Goal: Register for event/course

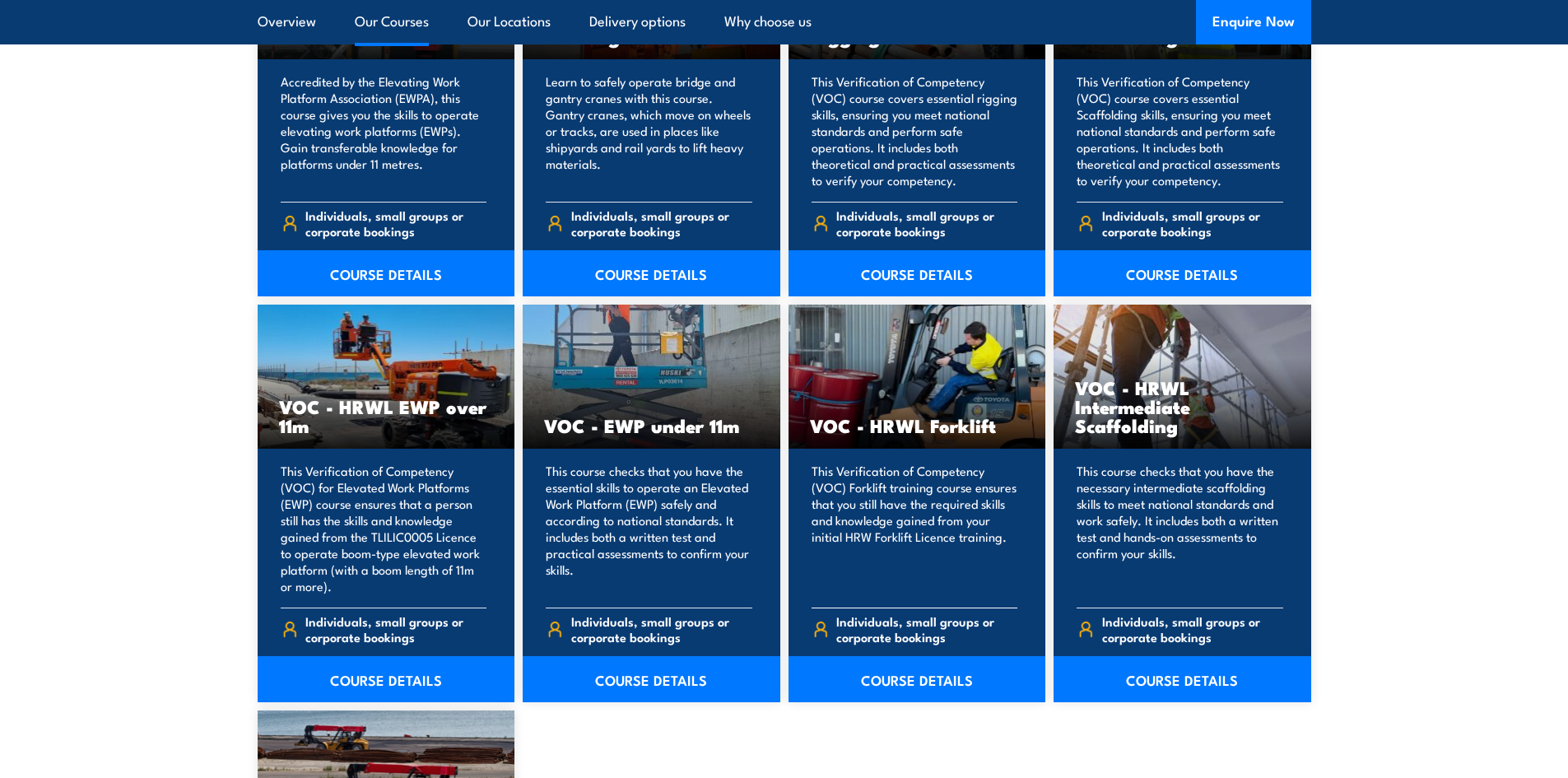
scroll to position [2058, 0]
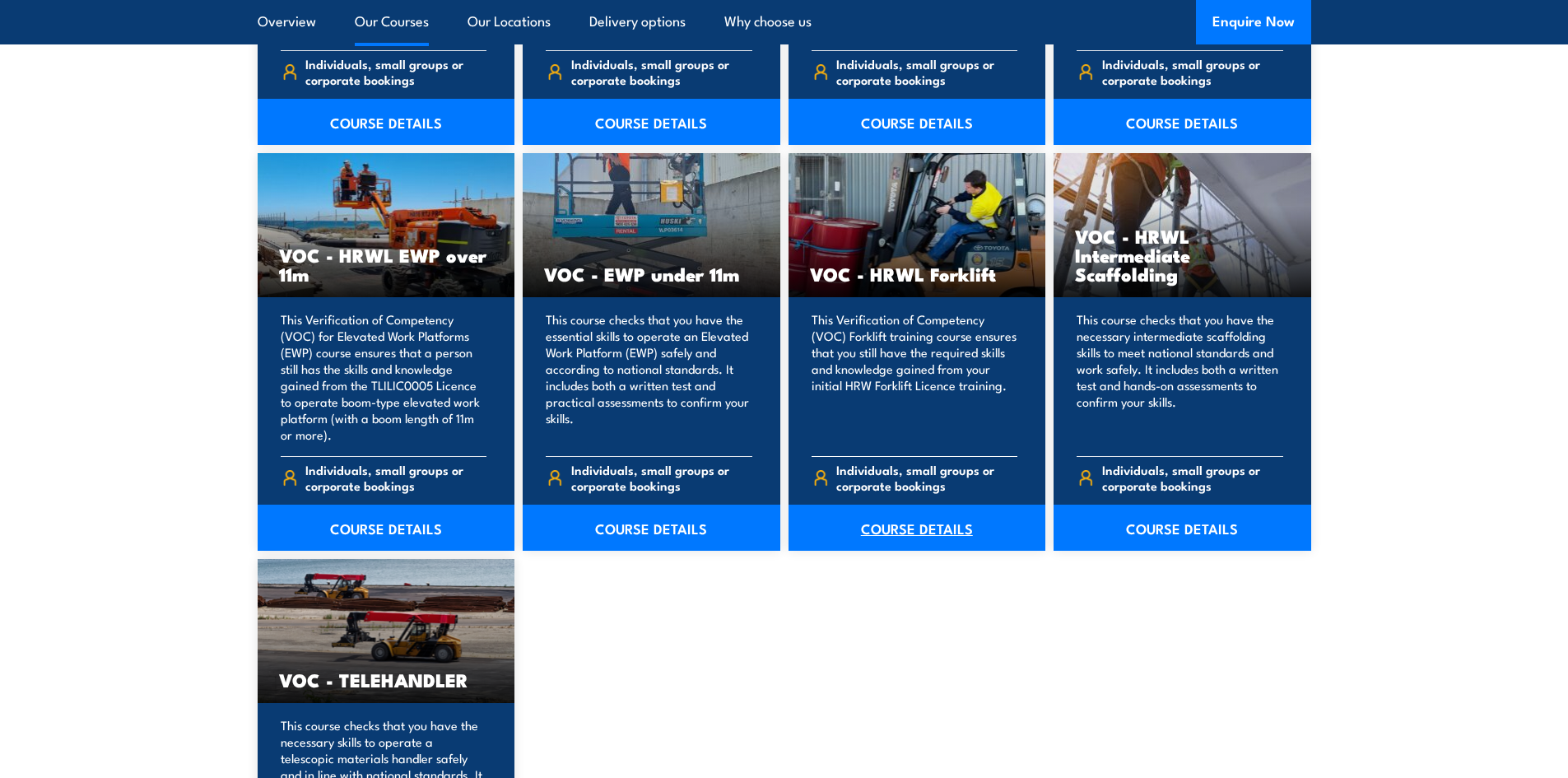
click at [897, 527] on link "COURSE DETAILS" at bounding box center [917, 527] width 257 height 46
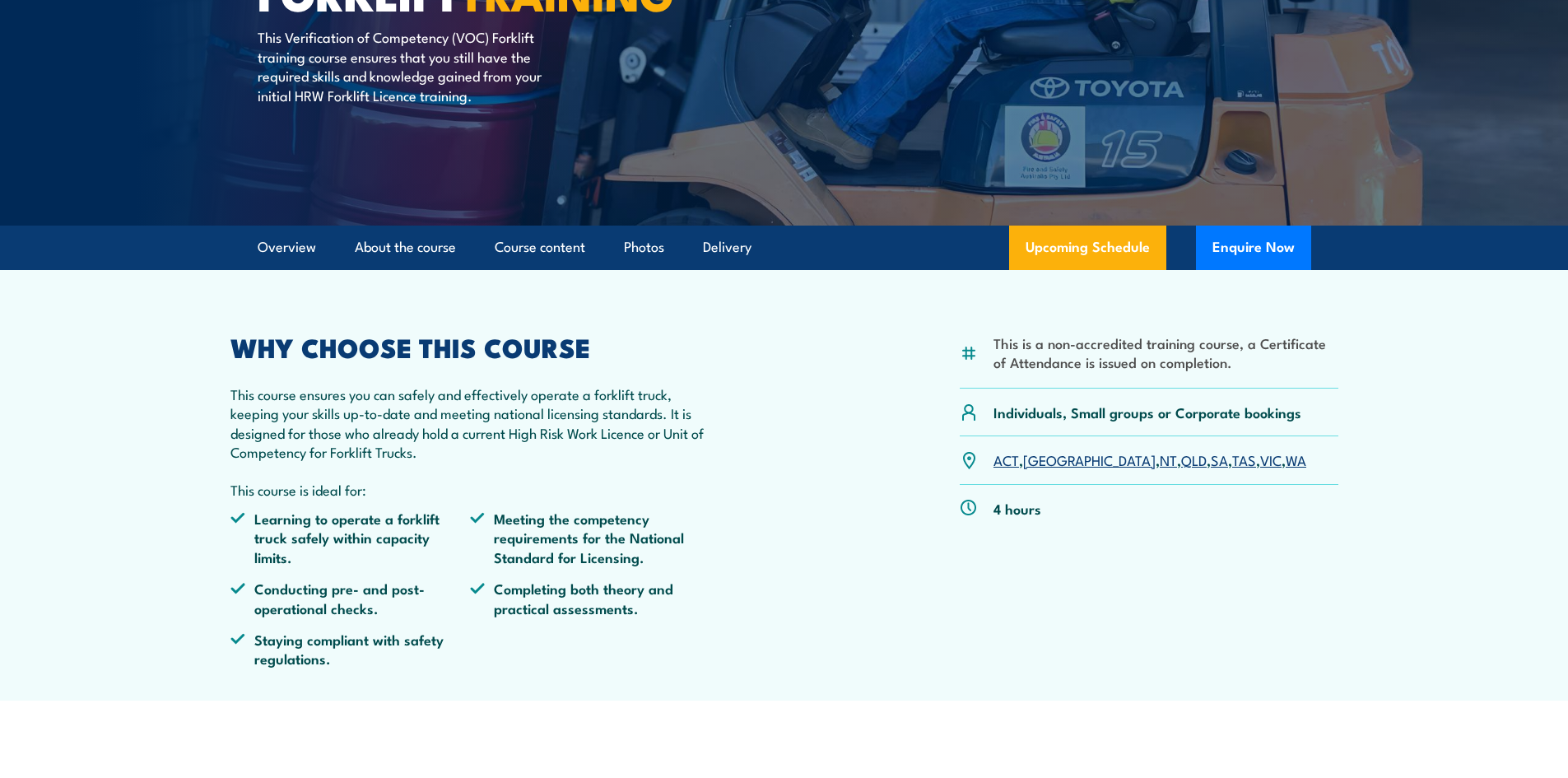
scroll to position [247, 0]
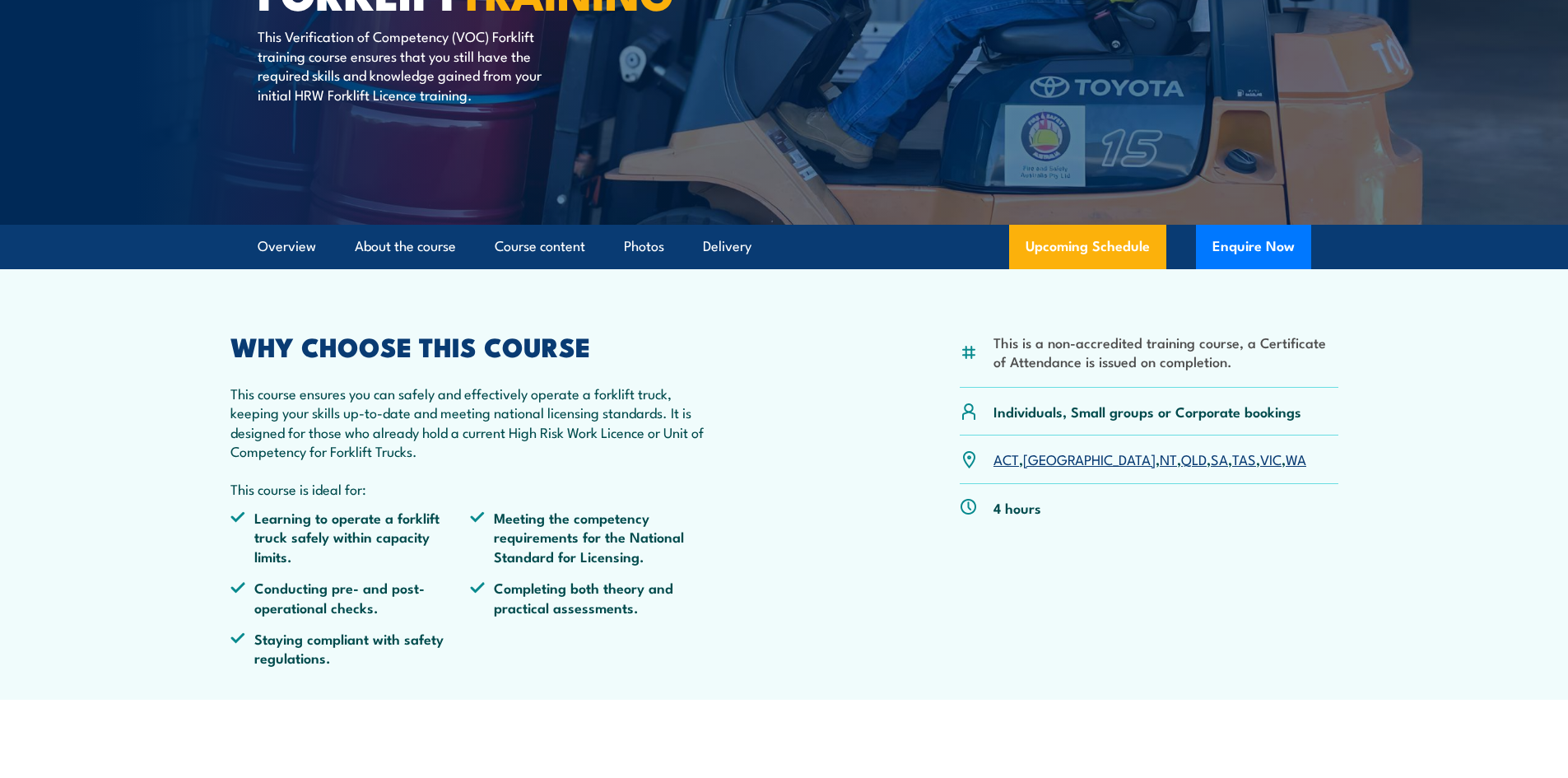
click at [1261, 459] on link "VIC" at bounding box center [1271, 458] width 21 height 19
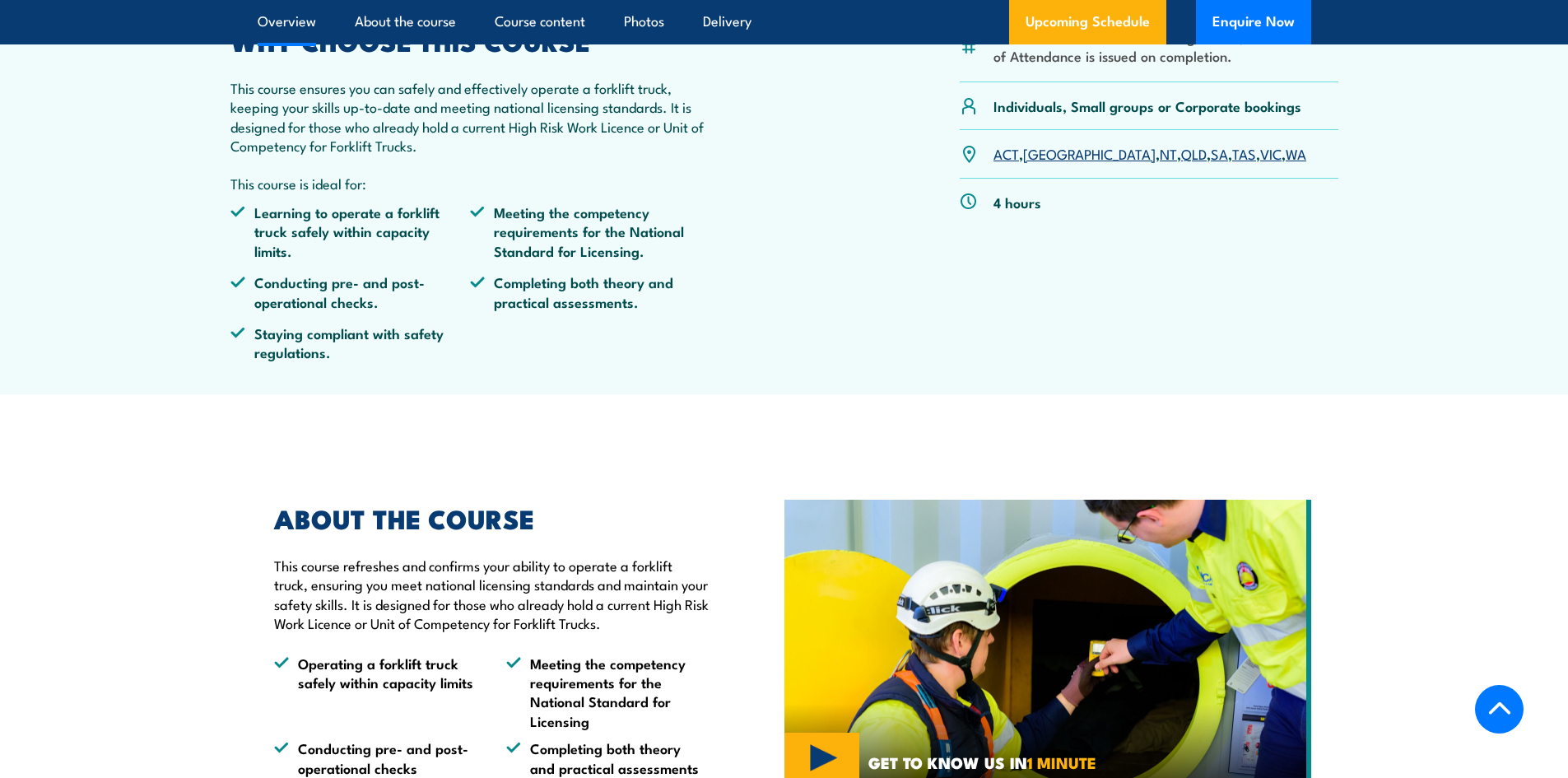
scroll to position [577, 0]
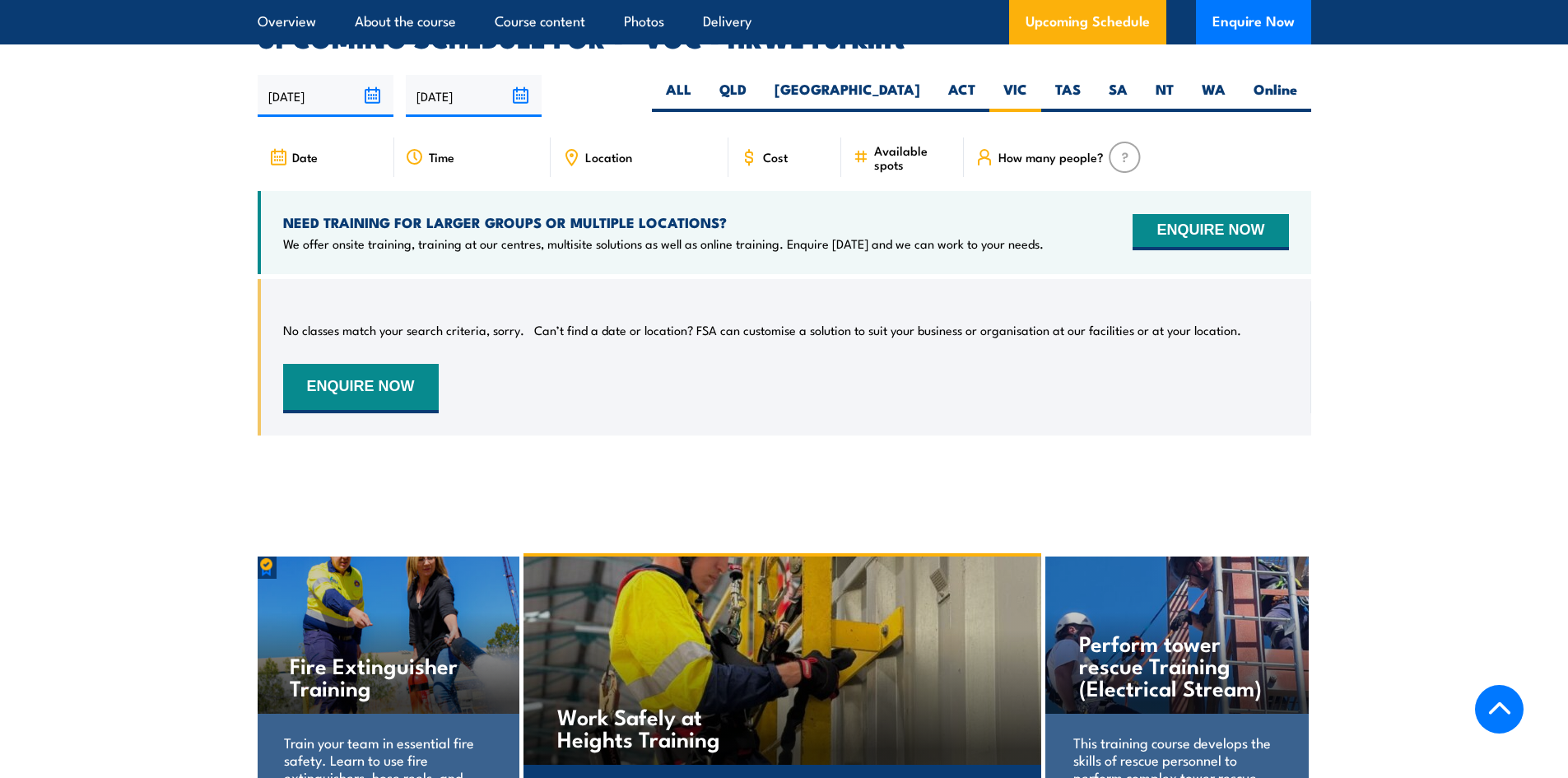
scroll to position [2527, 0]
click at [760, 136] on div "Cost" at bounding box center [785, 156] width 113 height 40
click at [781, 136] on div "Cost" at bounding box center [785, 156] width 113 height 40
